Goal: Task Accomplishment & Management: Manage account settings

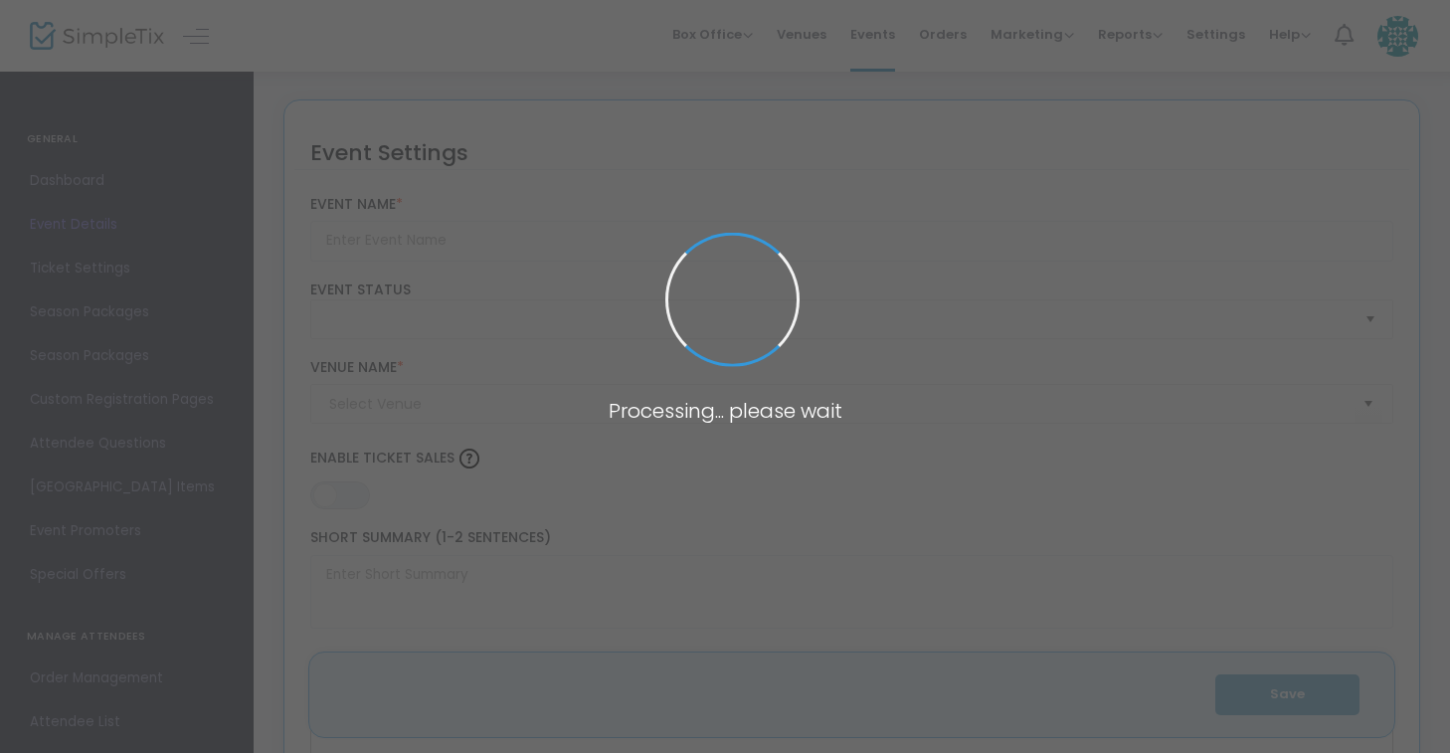
type input "Regenerative Futures Conference"
type textarea "Regenerative Futures Conference Join thought leaders, innovators, educators and…"
type input "5.000 %"
type input "Register Now"
type input "[GEOGRAPHIC_DATA]"
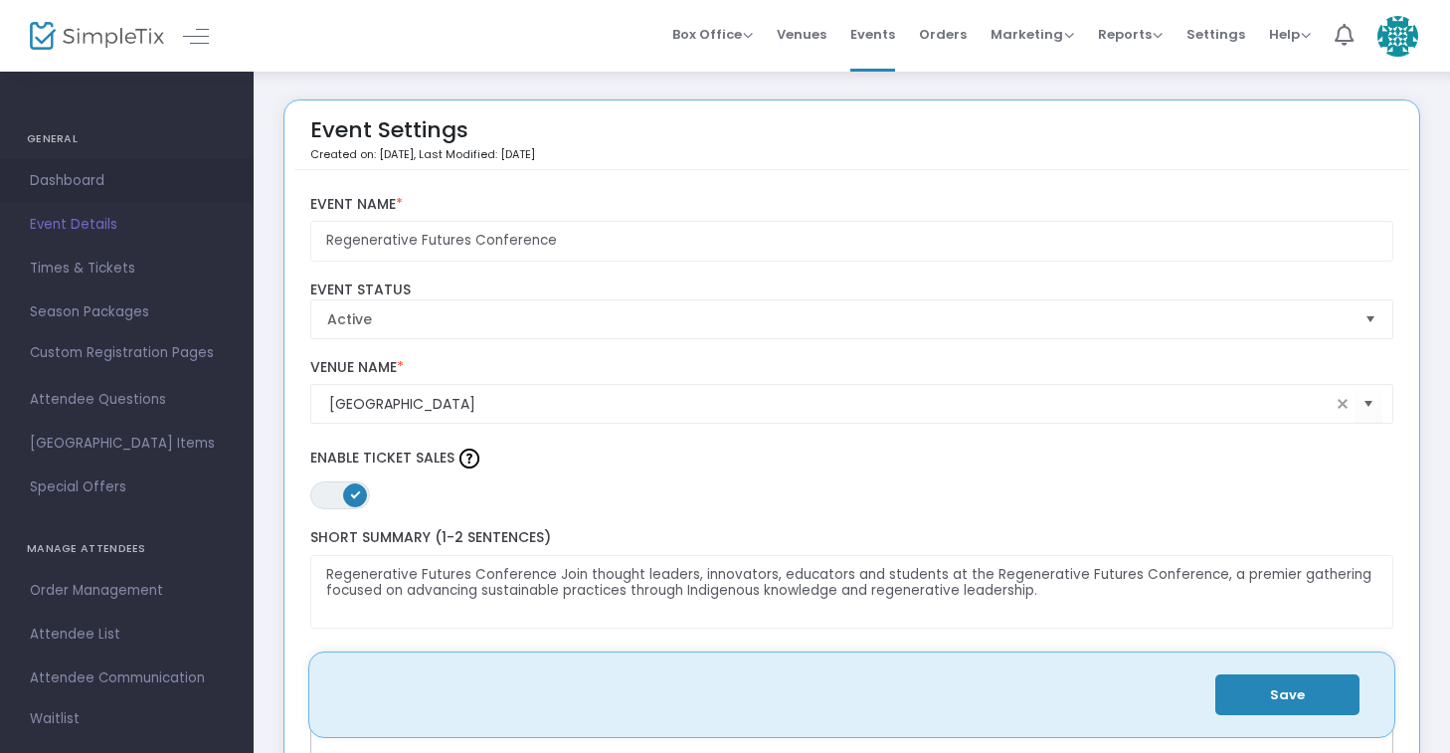
click at [58, 174] on span "Dashboard" at bounding box center [127, 181] width 194 height 26
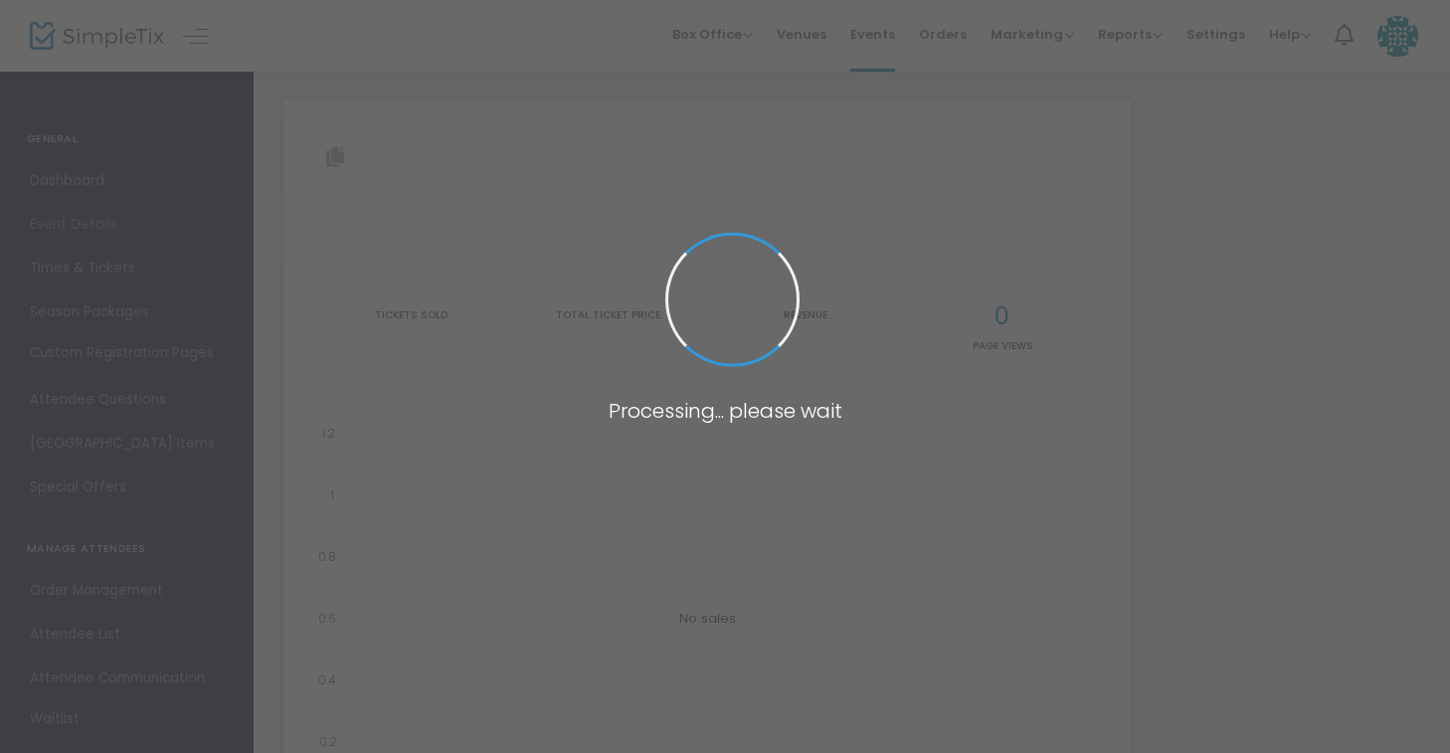
type input "[URL][DOMAIN_NAME]"
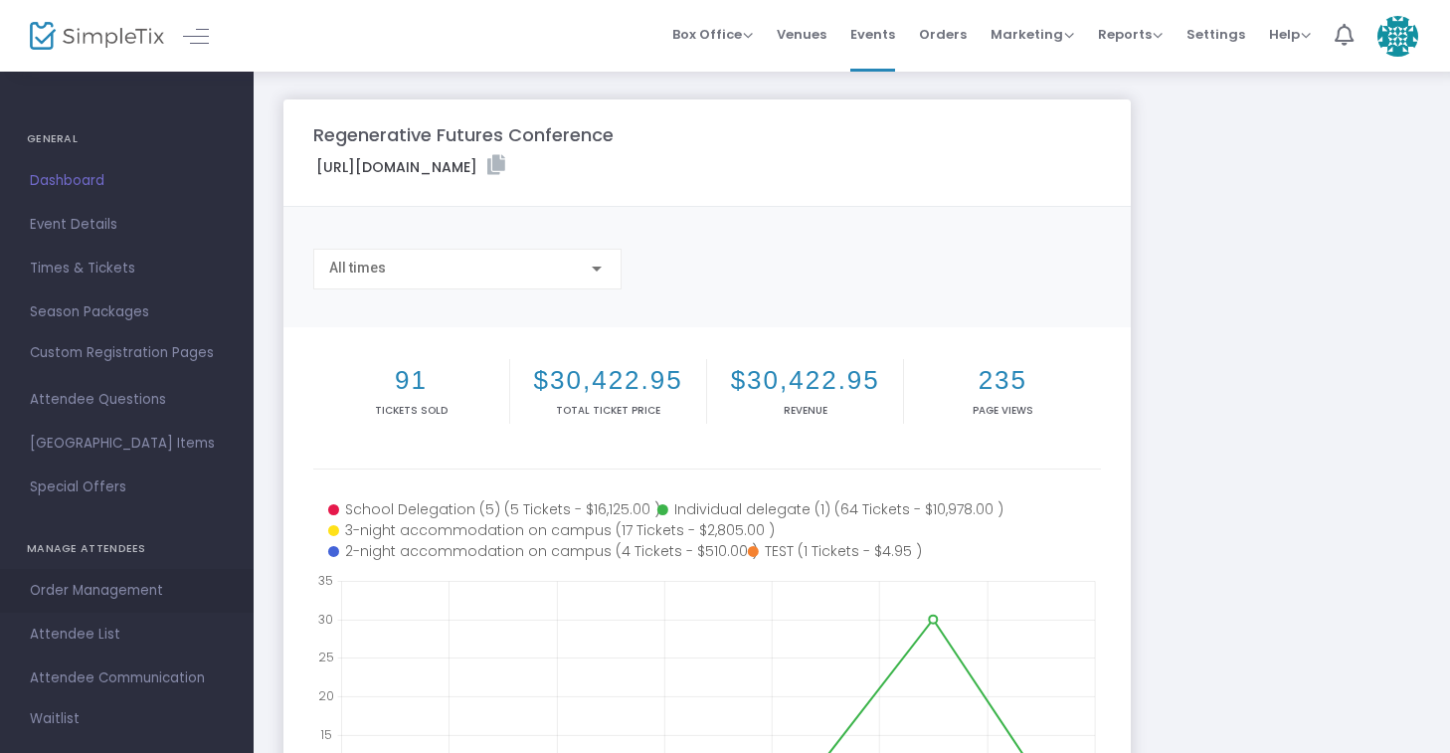
click at [78, 590] on span "Order Management" at bounding box center [127, 591] width 194 height 26
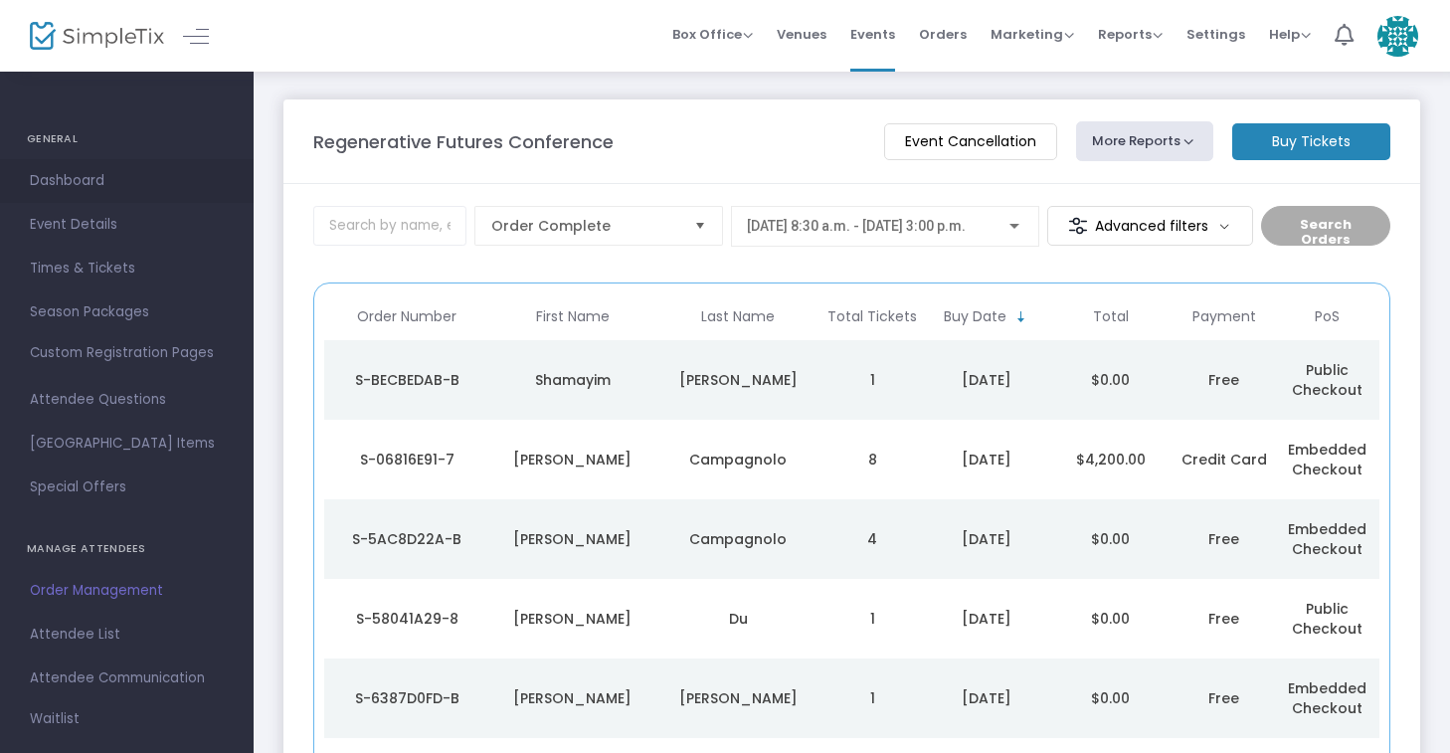
click at [74, 182] on span "Dashboard" at bounding box center [127, 181] width 194 height 26
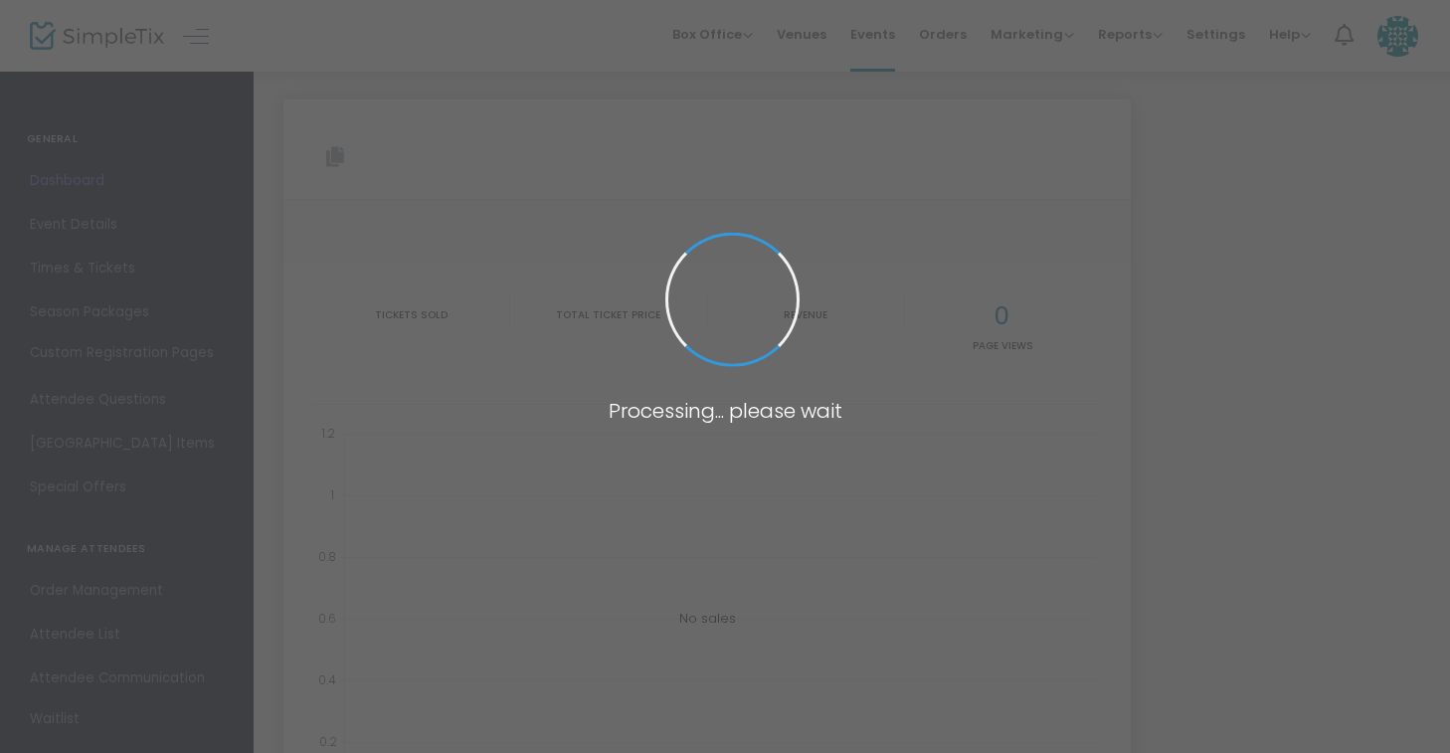
type input "[URL][DOMAIN_NAME]"
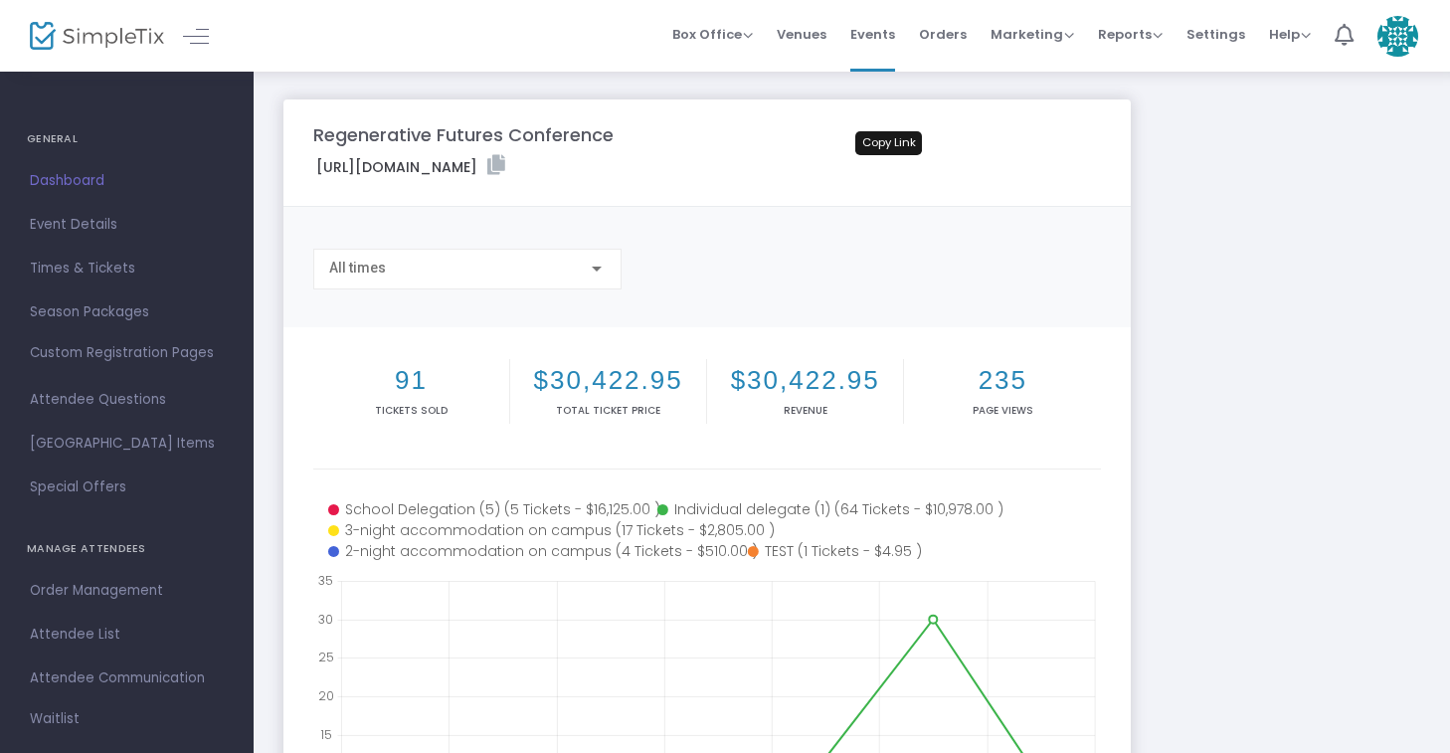
click at [505, 171] on icon at bounding box center [496, 165] width 18 height 20
